Goal: Information Seeking & Learning: Learn about a topic

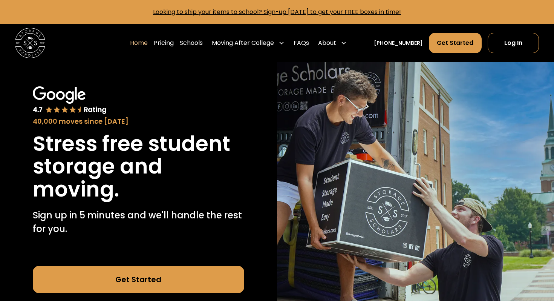
scroll to position [8, 0]
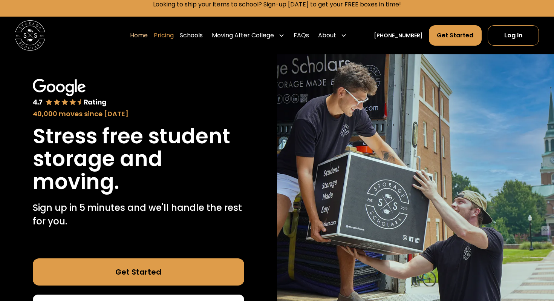
click at [172, 35] on link "Pricing" at bounding box center [164, 35] width 20 height 21
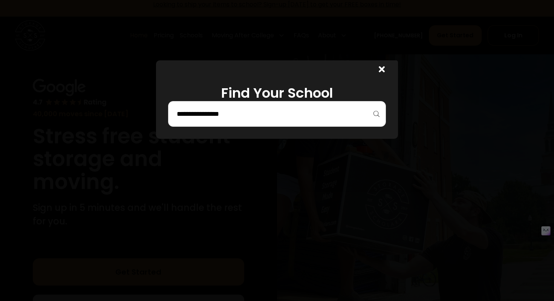
click at [201, 101] on div at bounding box center [277, 114] width 218 height 26
click at [201, 108] on input "search" at bounding box center [277, 113] width 202 height 13
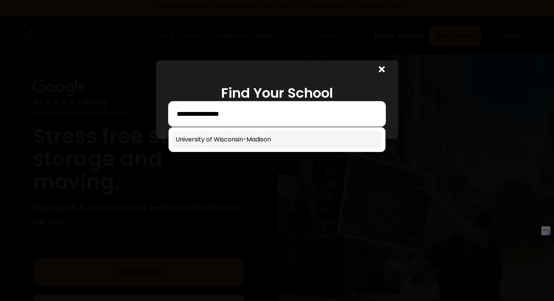
type input "**********"
click at [216, 138] on link at bounding box center [277, 139] width 210 height 17
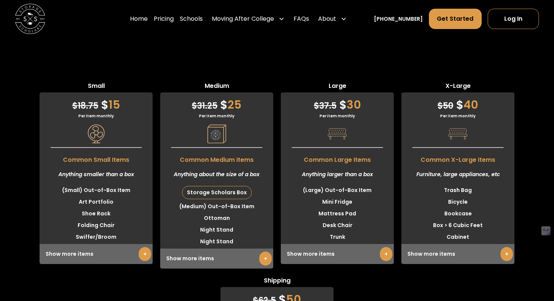
scroll to position [1885, 0]
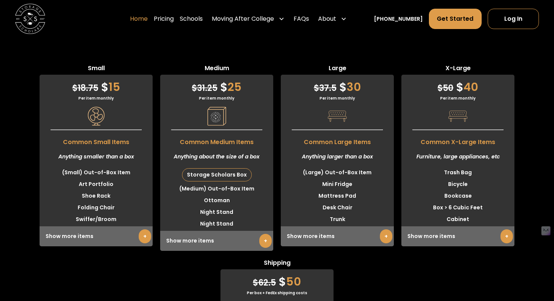
click at [144, 19] on link "Home" at bounding box center [139, 18] width 18 height 21
